Goal: Find contact information: Find contact information

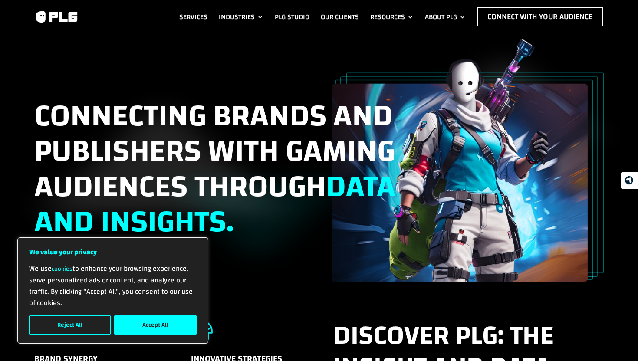
click at [246, 71] on div "Connecting brands and publishers with gaming audiences through data and insight…" at bounding box center [319, 161] width 570 height 244
click at [74, 316] on button "Reject All" at bounding box center [70, 325] width 82 height 19
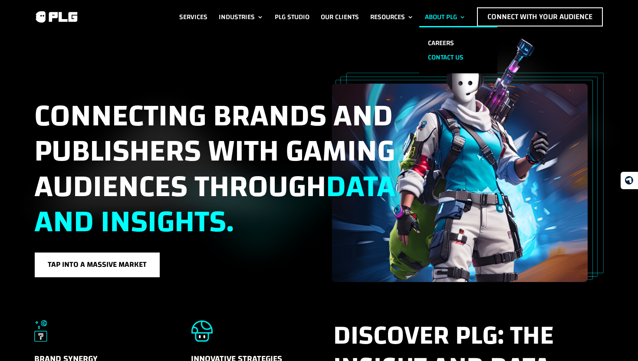
click at [447, 53] on link "Contact us" at bounding box center [459, 57] width 78 height 14
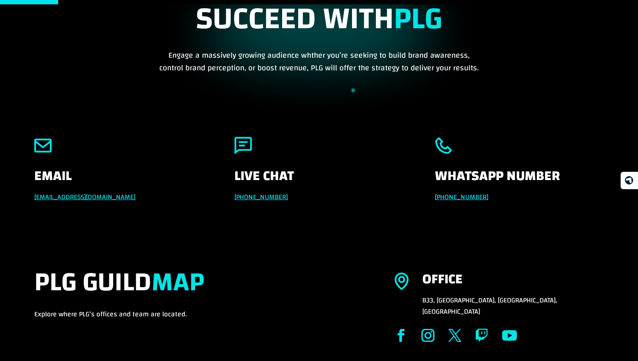
scroll to position [68, 0]
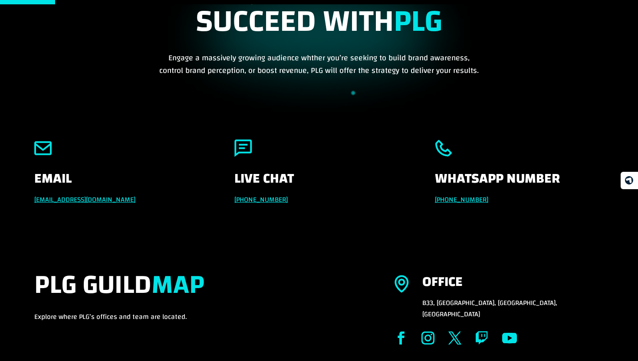
click at [104, 197] on link "[EMAIL_ADDRESS][DOMAIN_NAME]" at bounding box center [84, 199] width 101 height 13
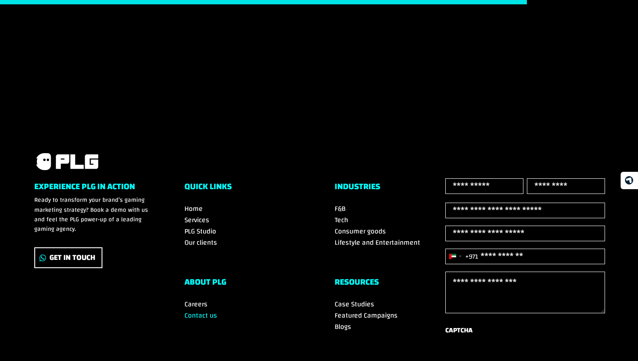
scroll to position [727, 0]
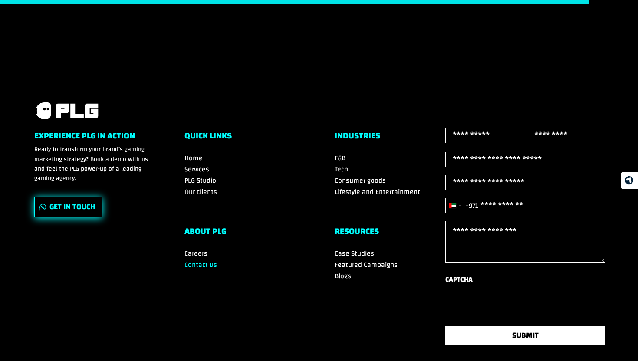
click at [72, 197] on link "Get In Touch" at bounding box center [68, 207] width 68 height 21
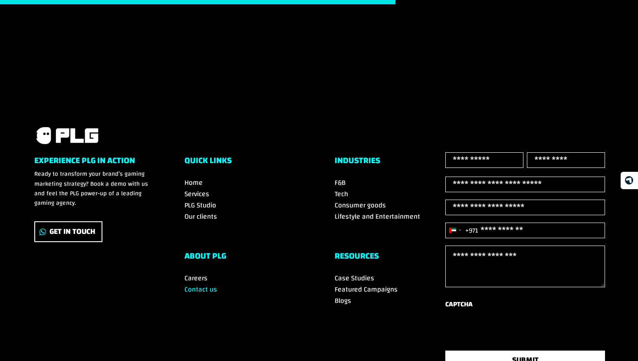
scroll to position [787, 0]
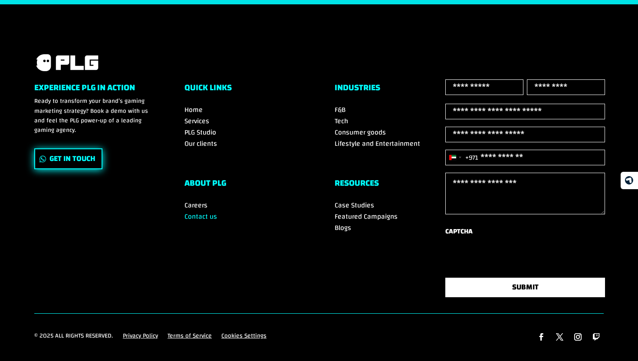
click at [73, 149] on link "Get In Touch" at bounding box center [68, 159] width 68 height 21
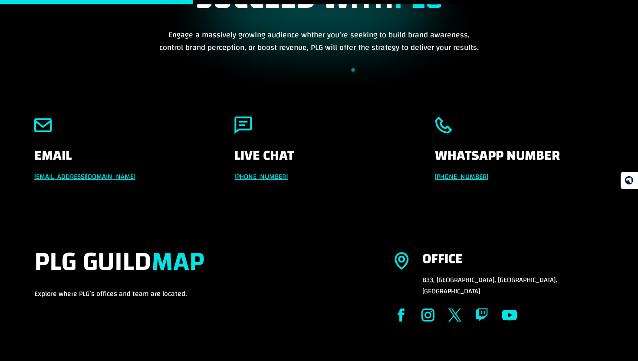
scroll to position [69, 0]
